Goal: Check status: Check status

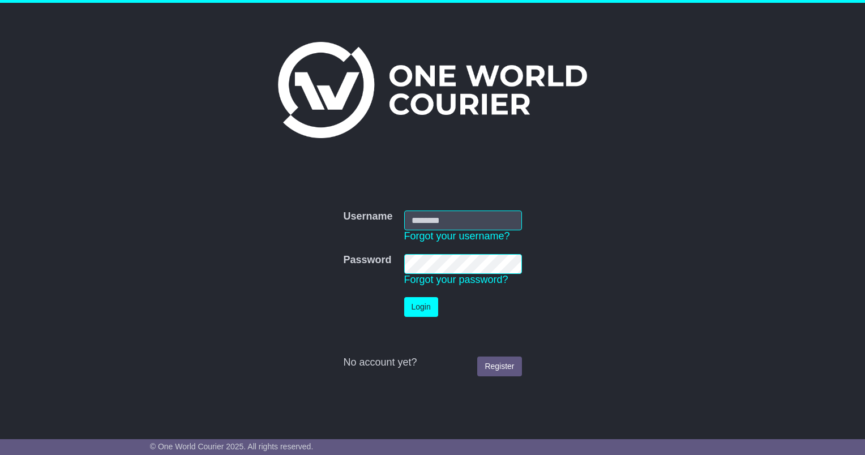
type input "**********"
click at [422, 306] on button "Login" at bounding box center [421, 307] width 34 height 20
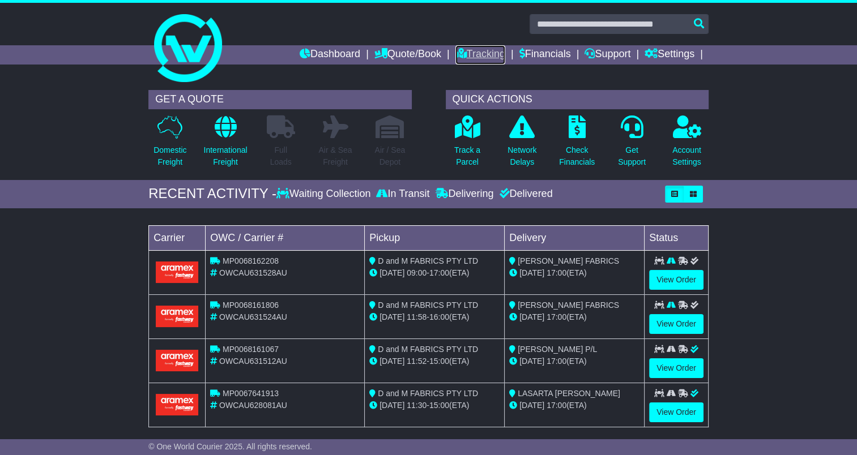
click at [475, 52] on link "Tracking" at bounding box center [480, 54] width 50 height 19
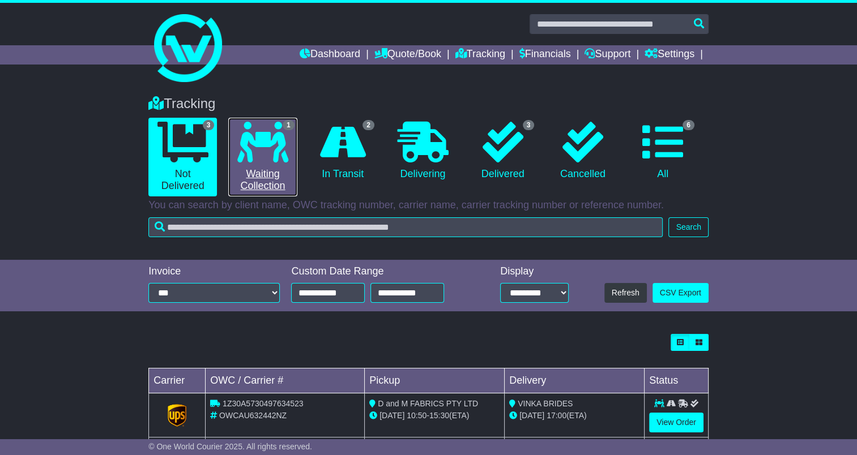
click at [266, 152] on icon at bounding box center [262, 142] width 51 height 41
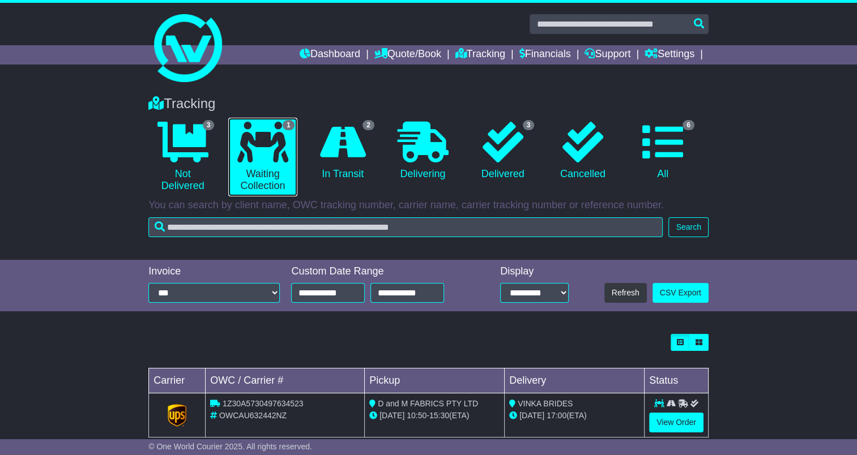
scroll to position [22, 0]
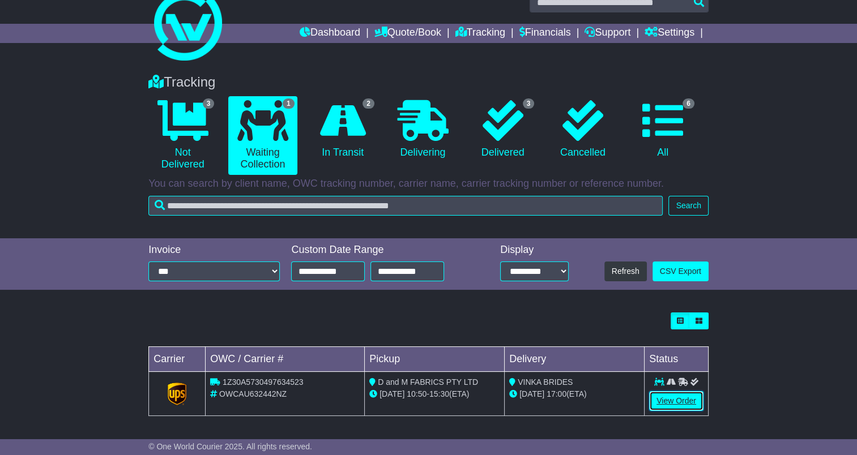
click at [669, 398] on link "View Order" at bounding box center [676, 401] width 54 height 20
